Goal: Task Accomplishment & Management: Complete application form

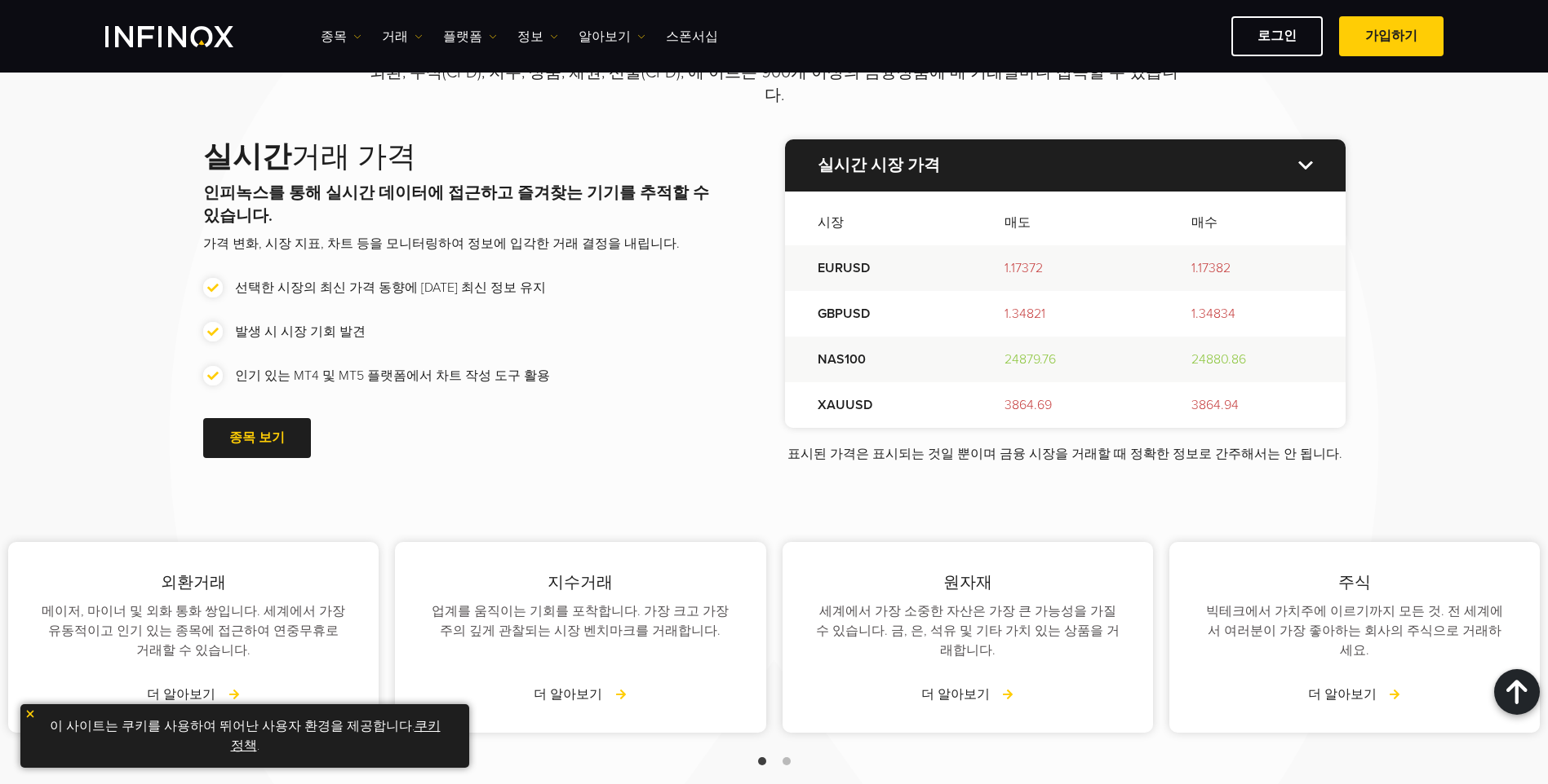
scroll to position [2446, 0]
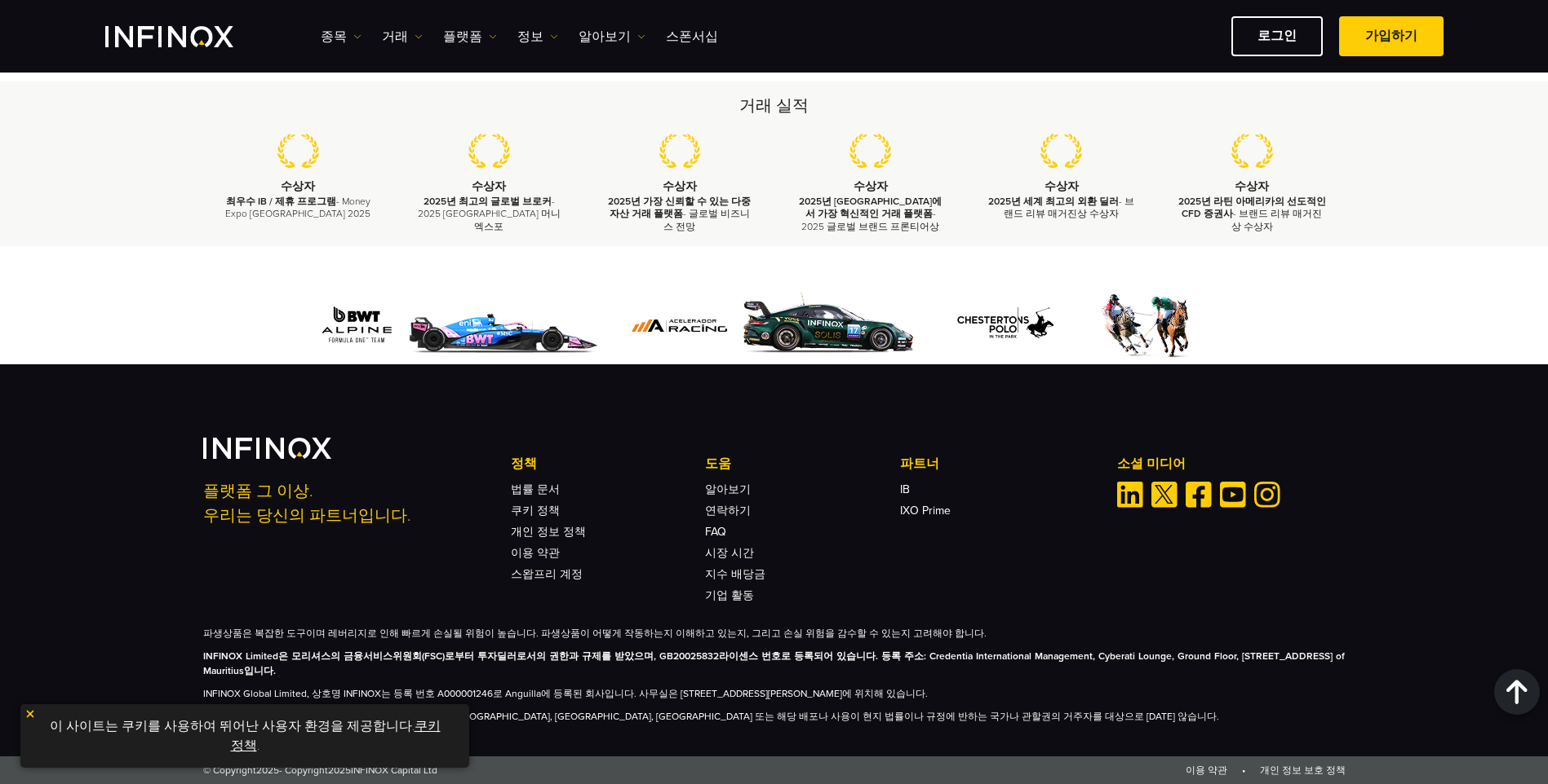
scroll to position [5089, 0]
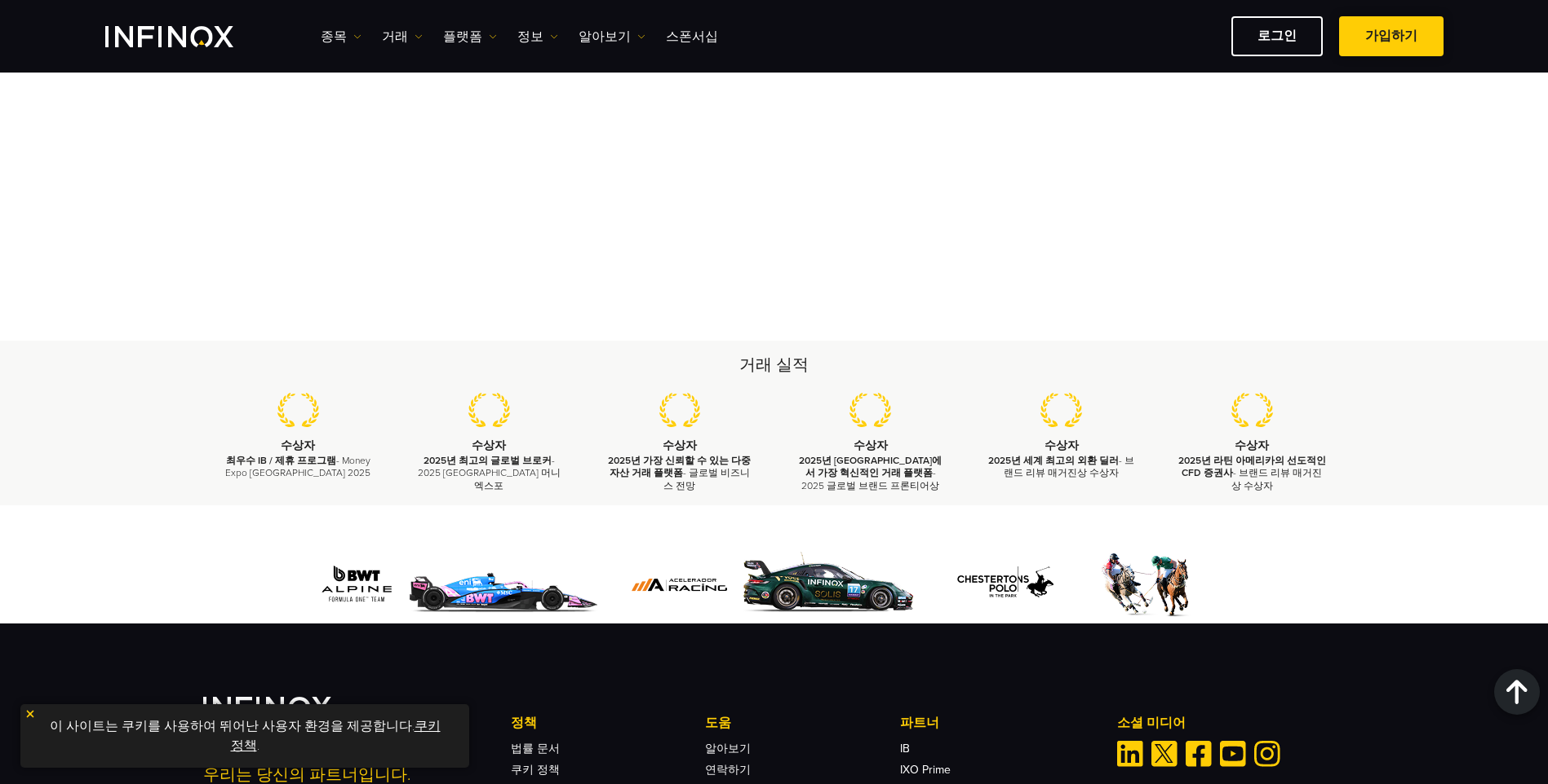
click at [1373, 39] on link "가입하기" at bounding box center [1390, 37] width 104 height 40
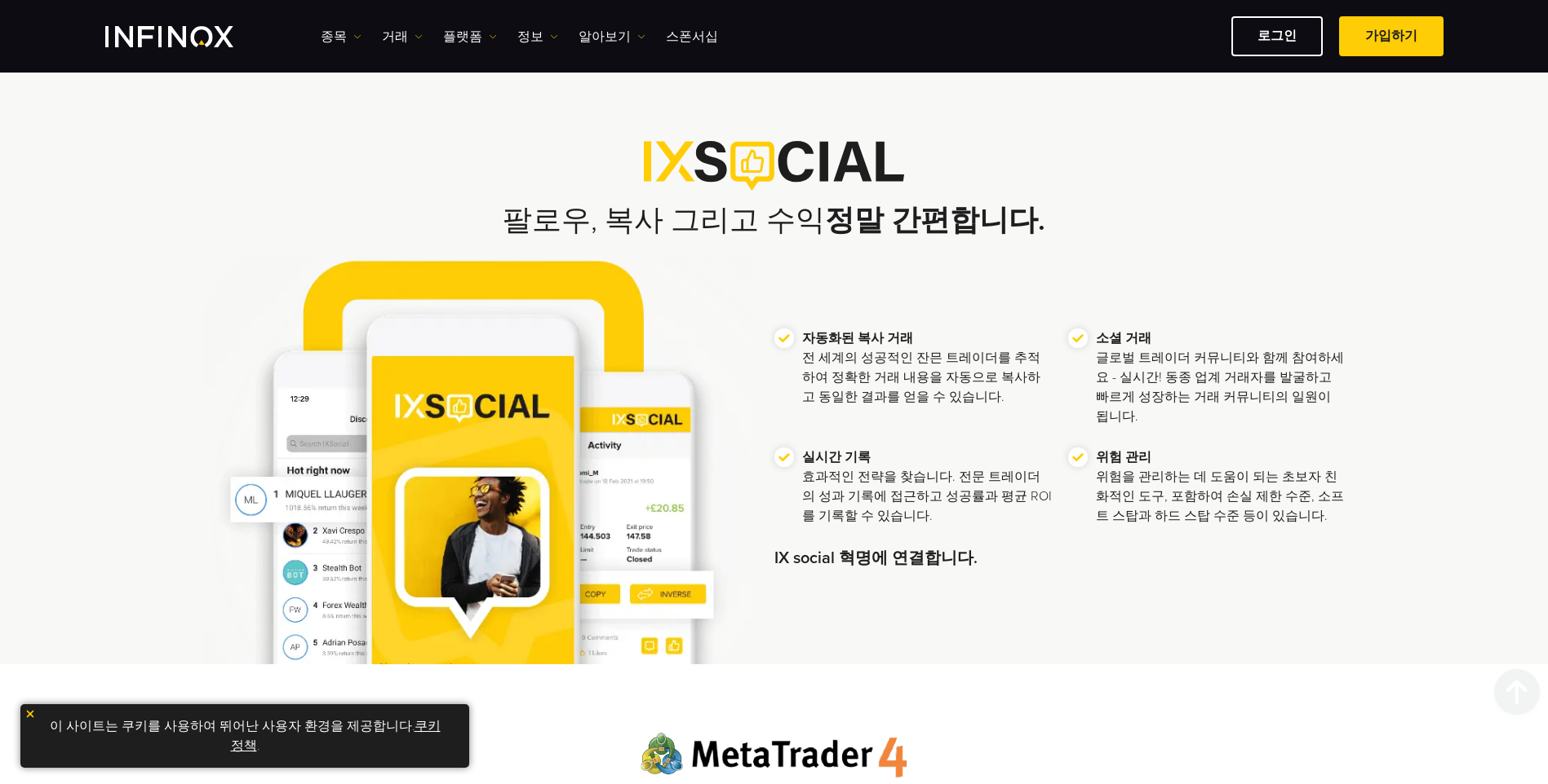
scroll to position [297, 0]
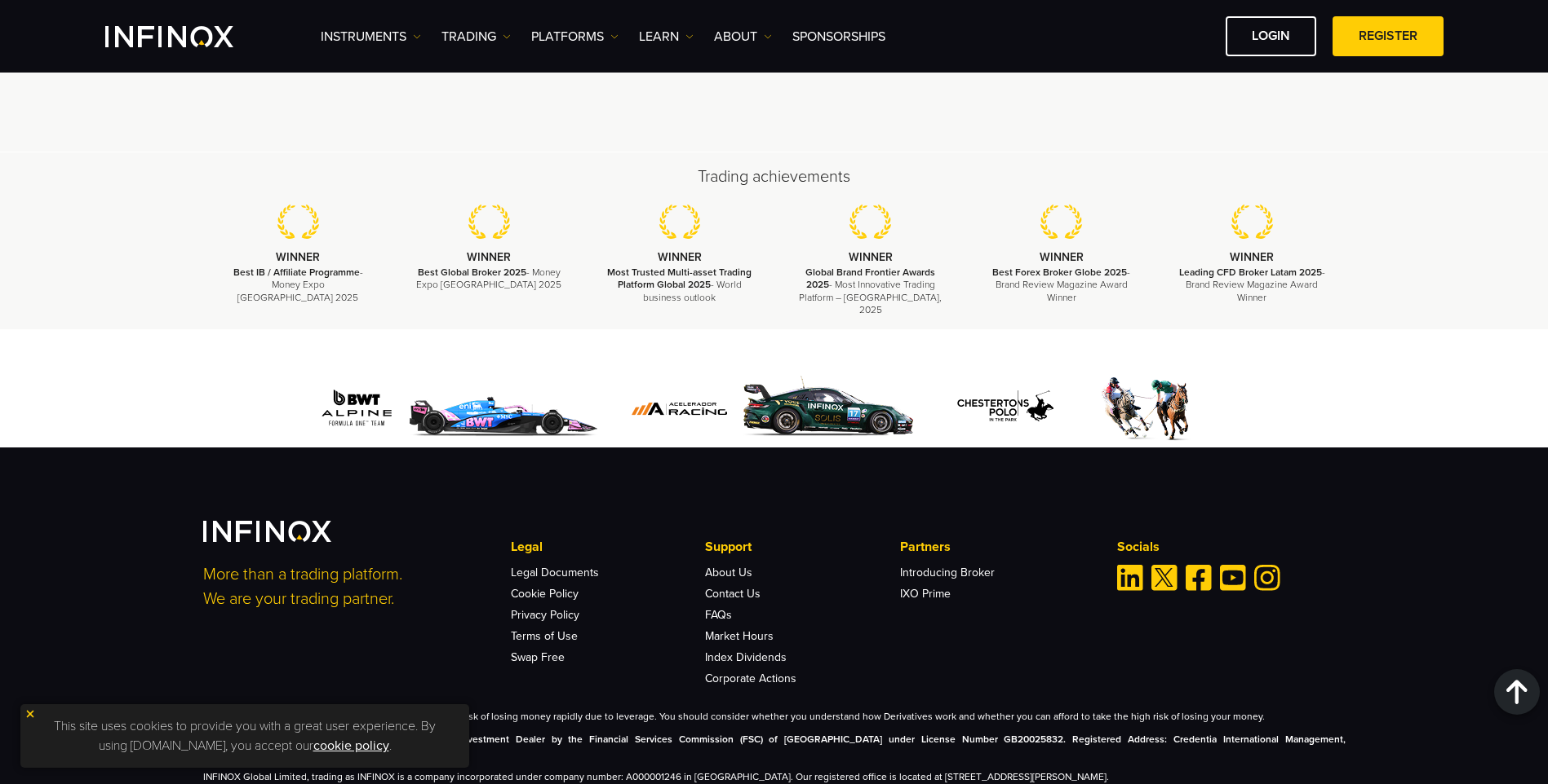
scroll to position [4882, 0]
